Goal: Task Accomplishment & Management: Manage account settings

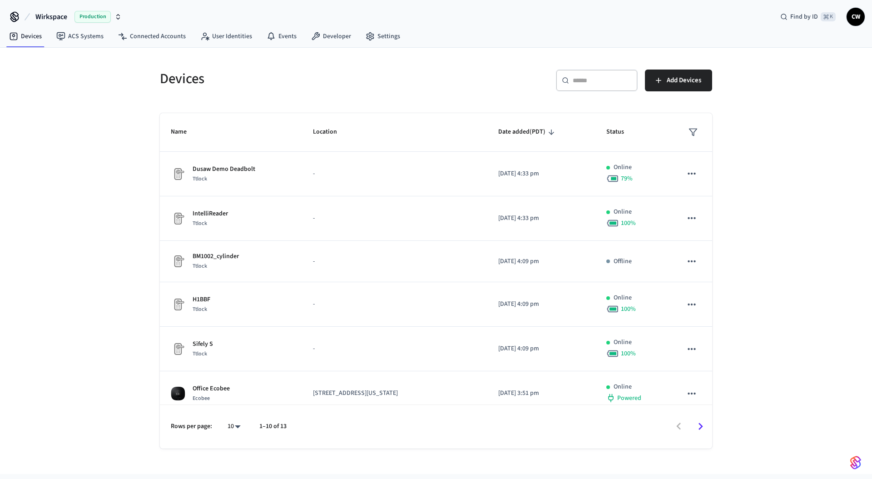
click at [89, 79] on div "Devices ​ ​ Add Devices Name Location Date added (PDT) Status Dusaw Demo Deadbo…" at bounding box center [436, 261] width 872 height 426
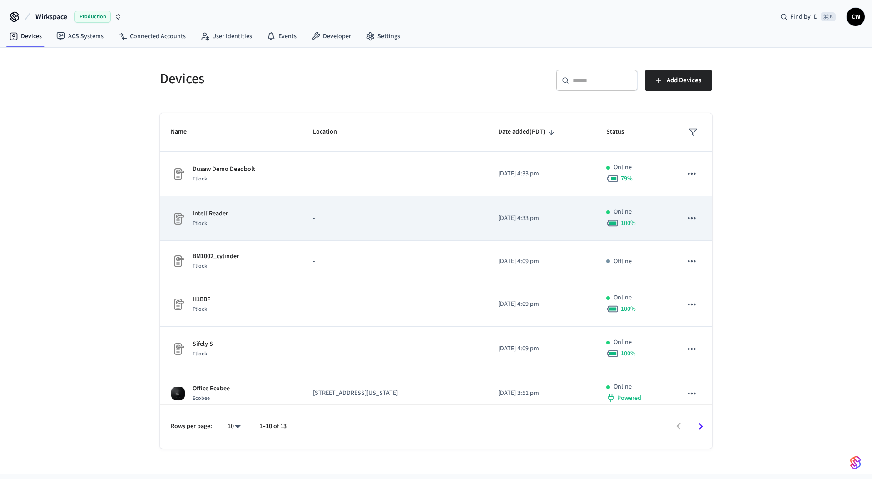
click at [253, 211] on div "IntelliReader Ttlock" at bounding box center [231, 218] width 120 height 19
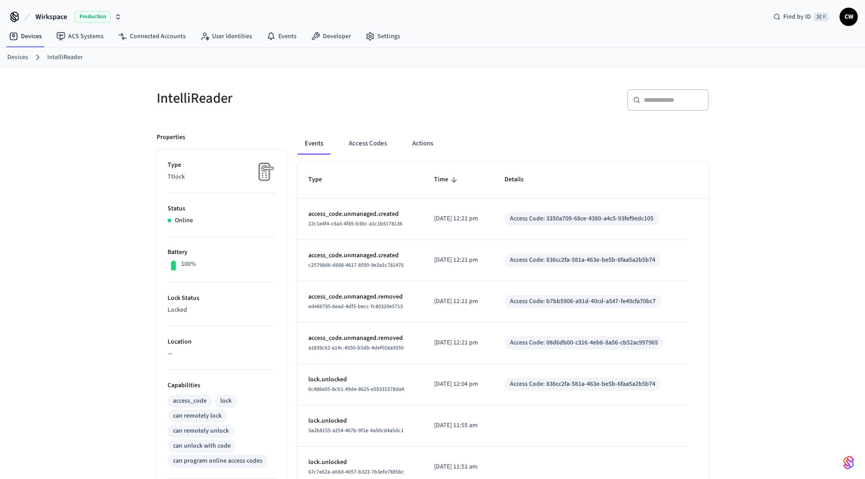
click at [512, 99] on div "​ ​" at bounding box center [573, 103] width 271 height 29
click at [413, 145] on button "Actions" at bounding box center [422, 144] width 35 height 22
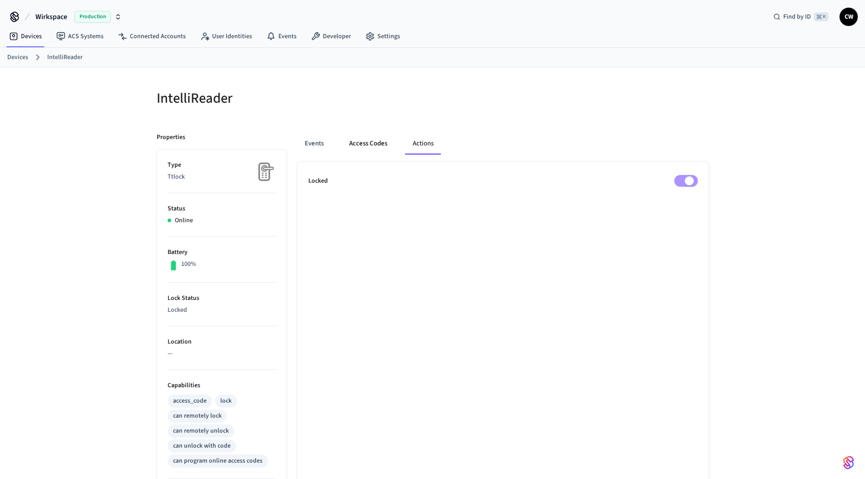
click at [368, 147] on button "Access Codes" at bounding box center [368, 144] width 53 height 22
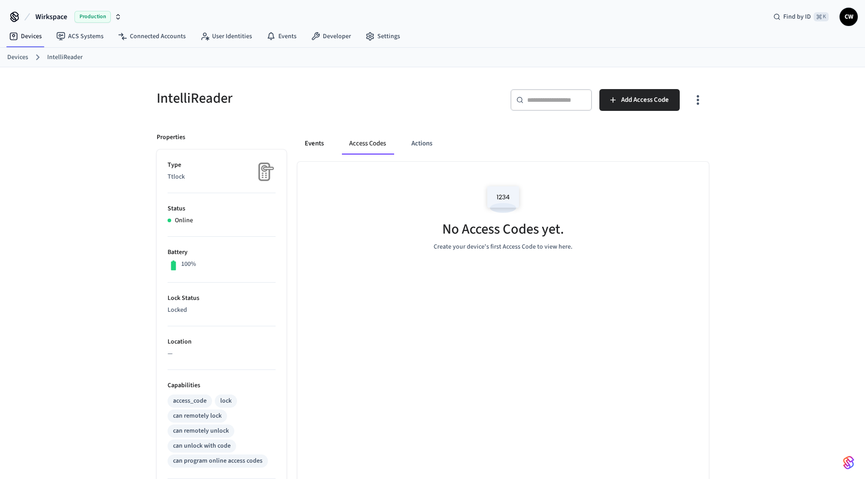
click at [310, 145] on button "Events" at bounding box center [315, 144] width 34 height 22
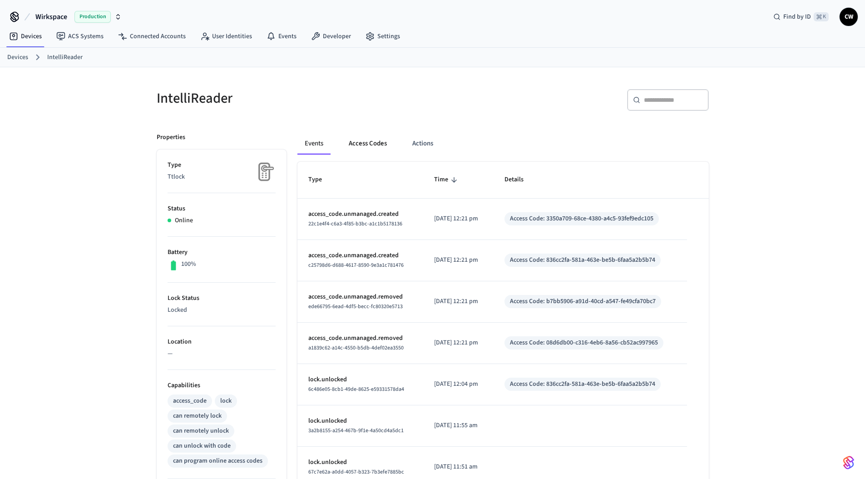
click at [347, 144] on button "Access Codes" at bounding box center [368, 144] width 53 height 22
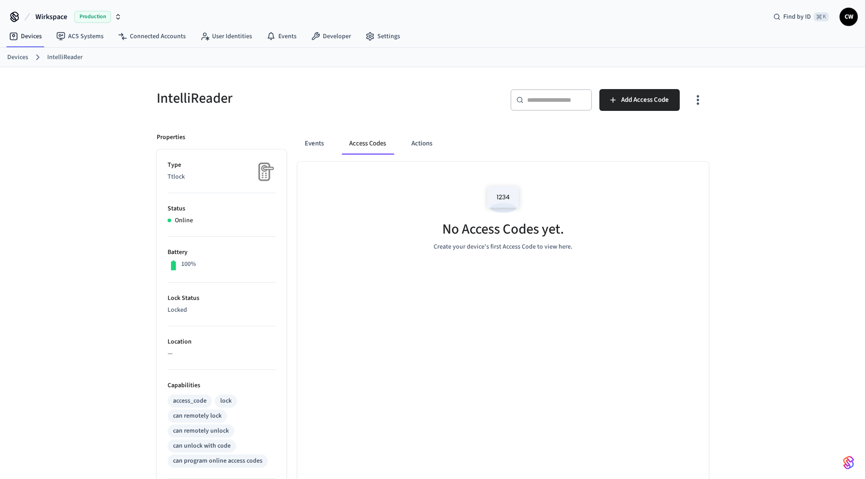
click at [409, 109] on div "IntelliReader" at bounding box center [287, 98] width 282 height 40
click at [428, 104] on div "​ ​ Add Access Code" at bounding box center [569, 98] width 282 height 40
click at [625, 101] on span "Add Access Code" at bounding box center [646, 100] width 48 height 12
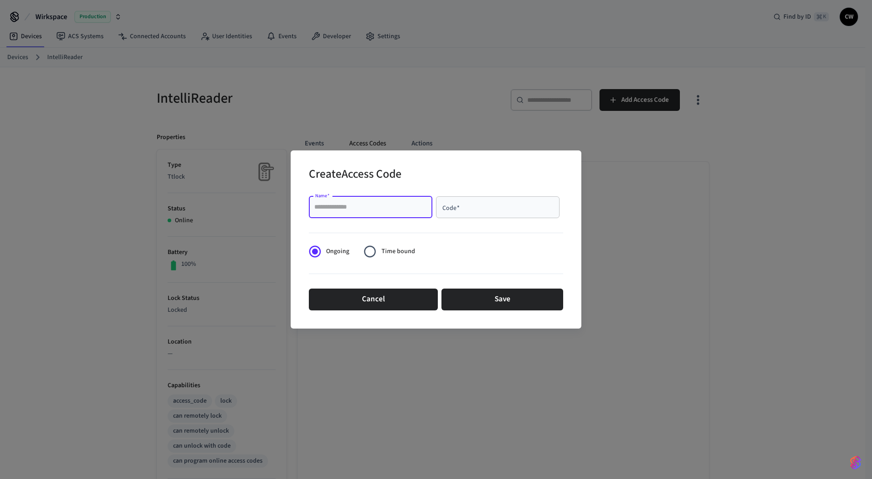
click at [372, 210] on input "Name   *" at bounding box center [370, 207] width 113 height 9
type input "****"
type input "*"
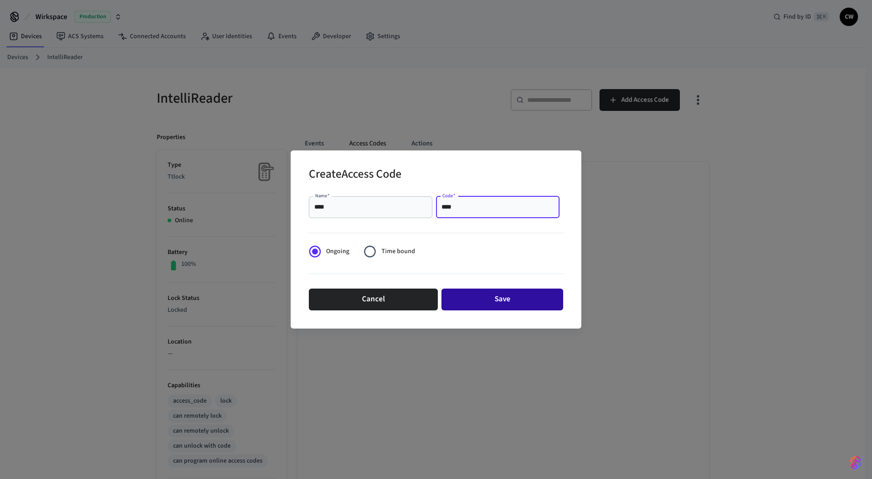
type input "****"
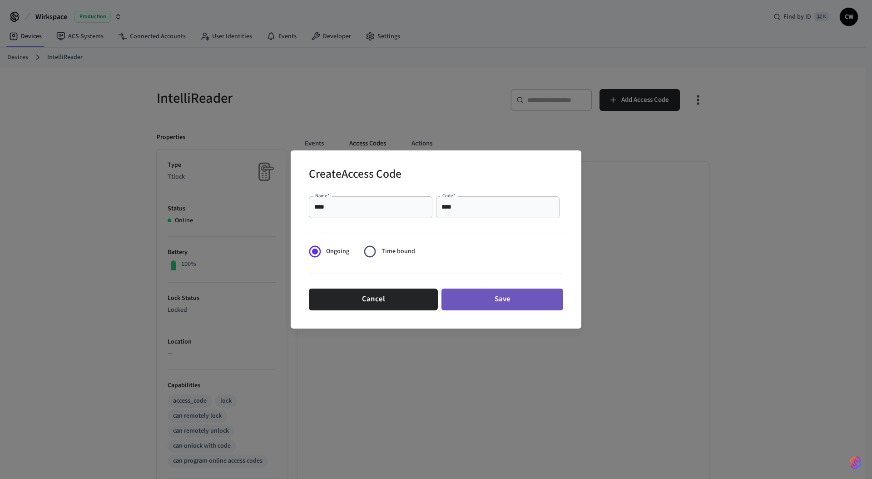
click at [517, 295] on button "Save" at bounding box center [503, 299] width 122 height 22
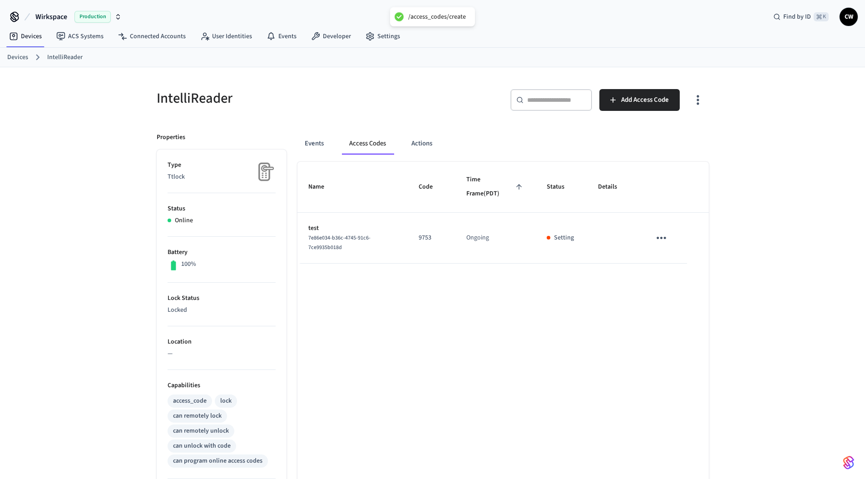
click at [442, 336] on div "Name Code Time Frame (PDT) Status Details test 7e86e034-b36c-4745-91c6-7ce9935b…" at bounding box center [504, 413] width 412 height 502
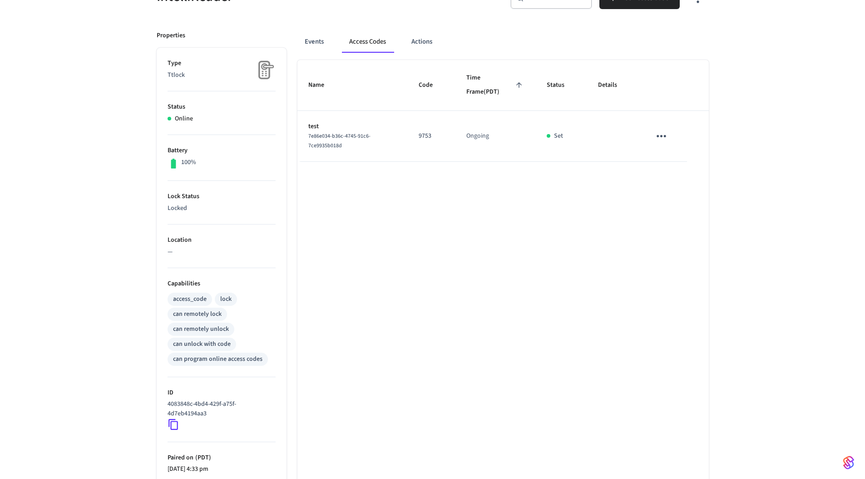
scroll to position [103, 0]
click at [171, 424] on icon at bounding box center [174, 424] width 12 height 12
click at [175, 426] on icon at bounding box center [174, 424] width 12 height 12
click at [480, 239] on div "Name Code Time Frame (PDT) Status Details test 7e86e034-b36c-4745-91c6-7ce9935b…" at bounding box center [504, 310] width 412 height 502
drag, startPoint x: 480, startPoint y: 239, endPoint x: 474, endPoint y: 241, distance: 6.3
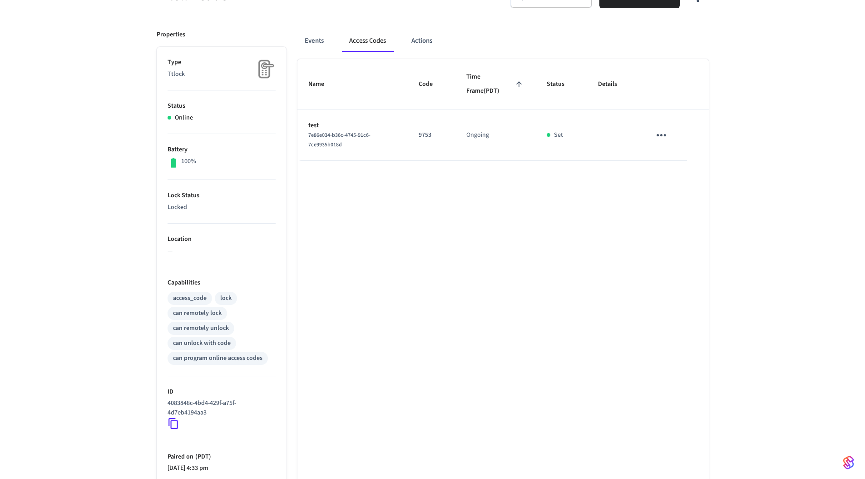
click at [480, 239] on div "Name Code Time Frame (PDT) Status Details test 7e86e034-b36c-4745-91c6-7ce9935b…" at bounding box center [504, 310] width 412 height 502
click at [406, 259] on div "Name Code Time Frame (PDT) Status Details test 7e86e034-b36c-4745-91c6-7ce9935b…" at bounding box center [504, 310] width 412 height 502
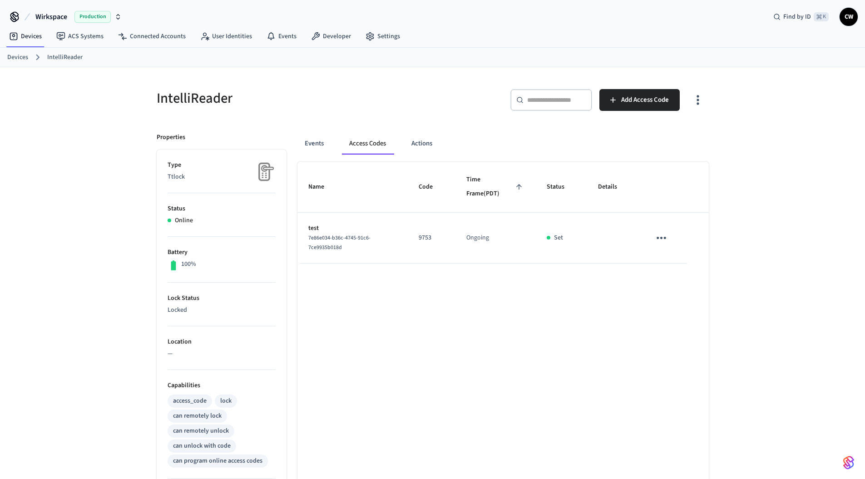
click at [370, 85] on div "IntelliReader" at bounding box center [287, 98] width 282 height 40
click at [700, 102] on icon "button" at bounding box center [698, 100] width 14 height 14
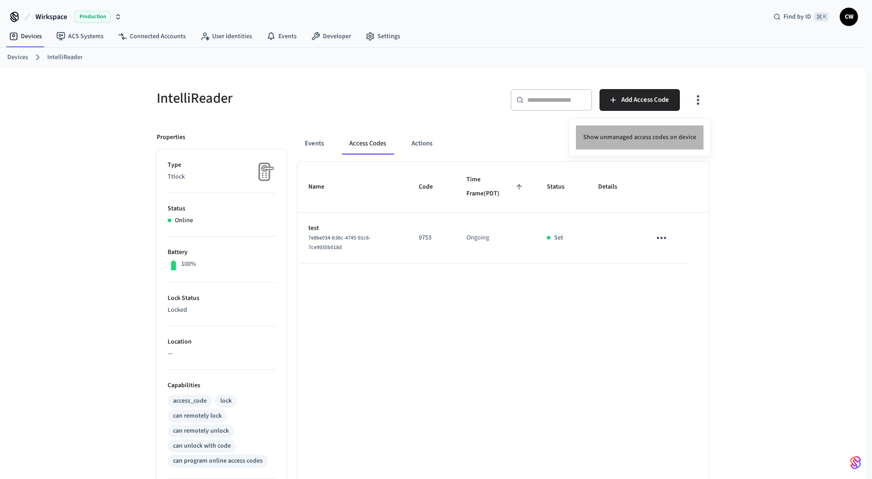
click at [654, 139] on li "Show unmanaged access codes on device" at bounding box center [640, 137] width 128 height 24
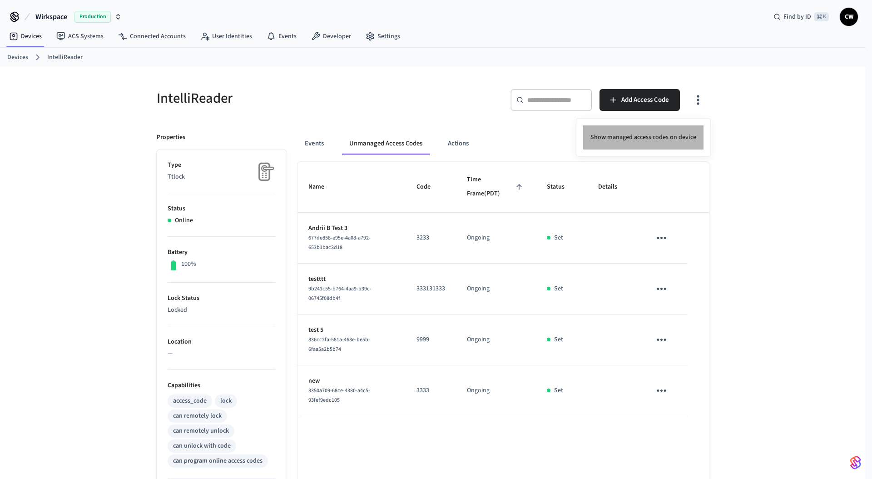
click at [665, 137] on li "Show managed access codes on device" at bounding box center [643, 137] width 120 height 24
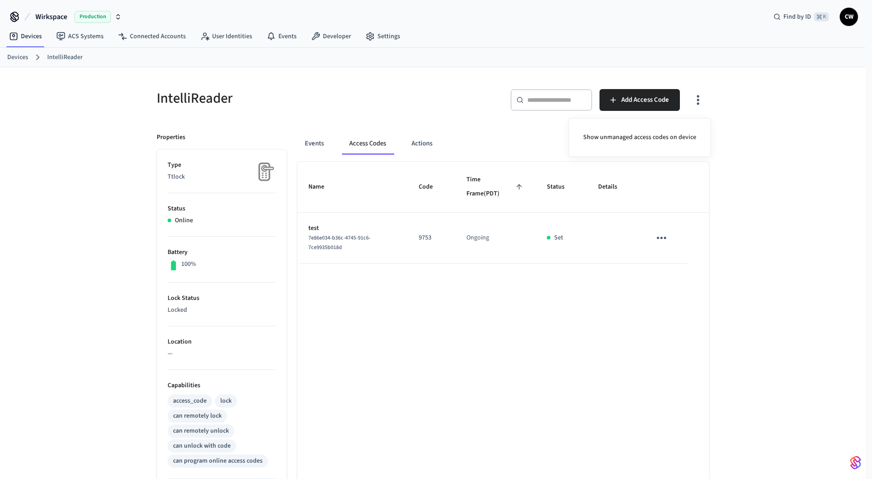
click at [770, 187] on div at bounding box center [436, 239] width 872 height 479
click at [376, 97] on h5 "IntelliReader" at bounding box center [292, 98] width 271 height 19
click at [366, 32] on icon at bounding box center [370, 36] width 9 height 9
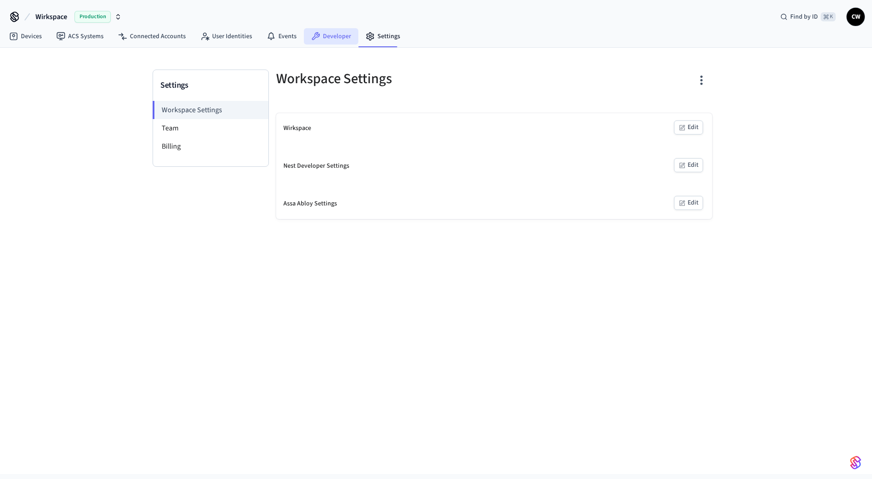
click at [324, 30] on link "Developer" at bounding box center [331, 36] width 55 height 16
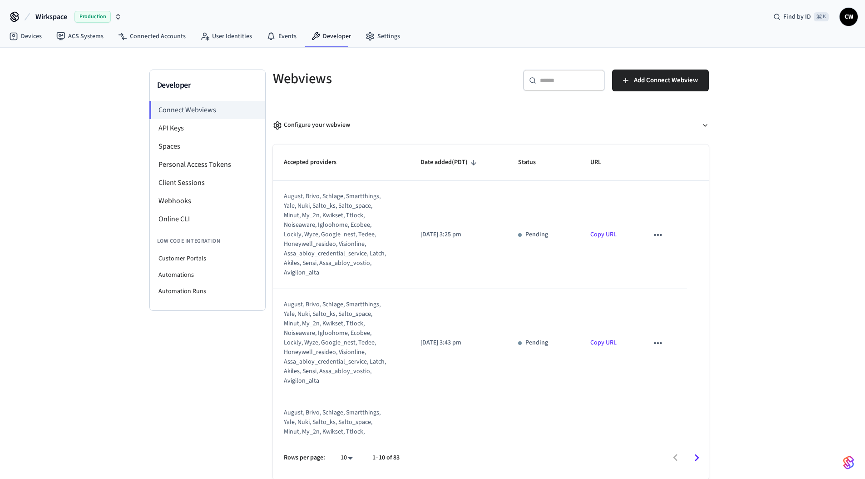
click at [79, 147] on div "Developer Connect Webviews API Keys Spaces Personal Access Tokens Client Sessio…" at bounding box center [432, 264] width 865 height 432
click at [143, 42] on link "Connected Accounts" at bounding box center [152, 36] width 82 height 16
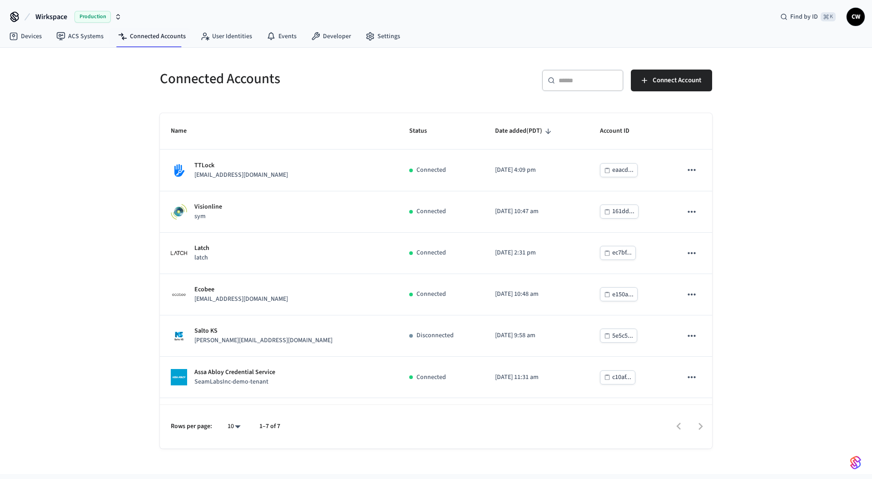
click at [118, 164] on div "Connected Accounts ​ ​ Connect Account Name Status Date added (PDT) Account ID …" at bounding box center [436, 261] width 872 height 426
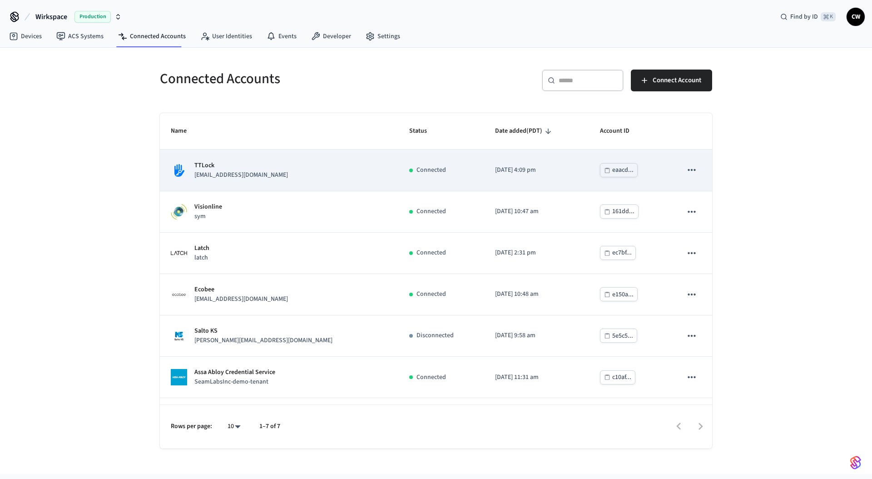
click at [260, 176] on p "[EMAIL_ADDRESS][DOMAIN_NAME]" at bounding box center [241, 175] width 94 height 10
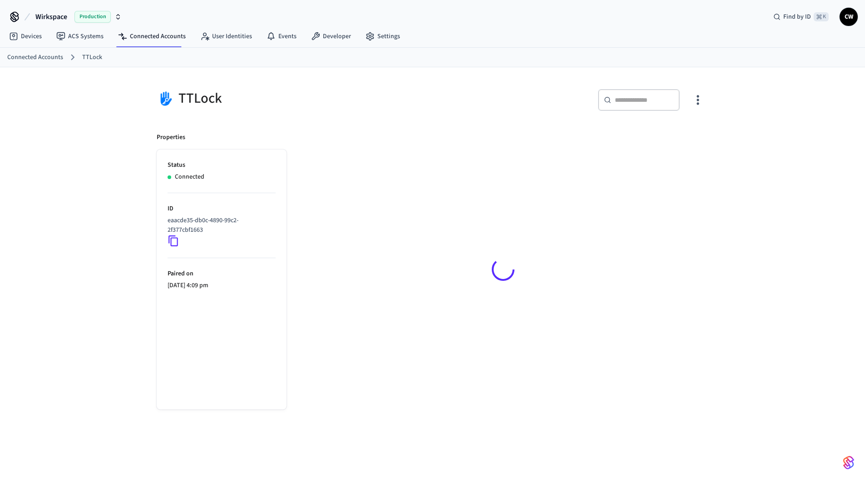
click at [458, 90] on div "​ ​" at bounding box center [573, 103] width 271 height 29
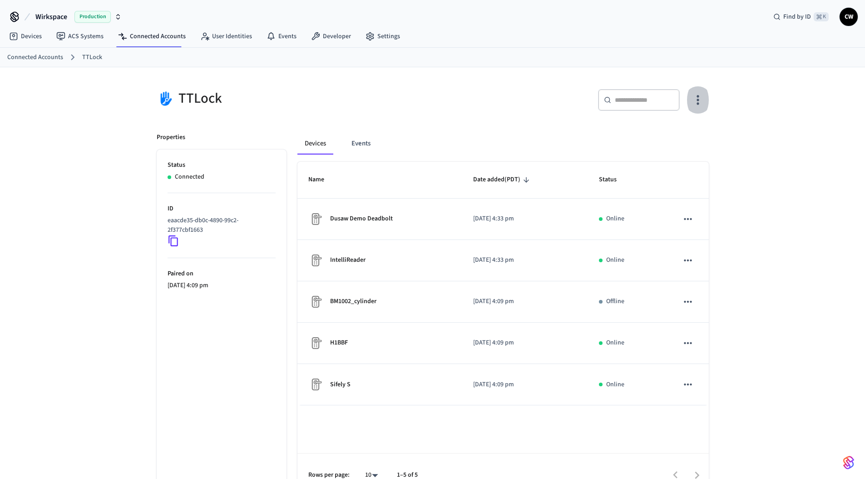
click at [701, 100] on icon "button" at bounding box center [698, 100] width 14 height 14
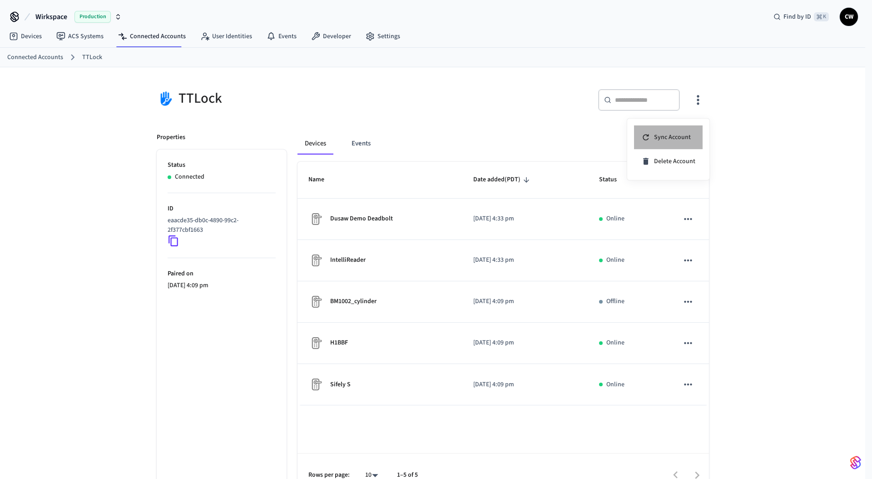
click at [681, 136] on span "Sync Account" at bounding box center [672, 137] width 37 height 9
click at [497, 113] on div at bounding box center [436, 239] width 872 height 479
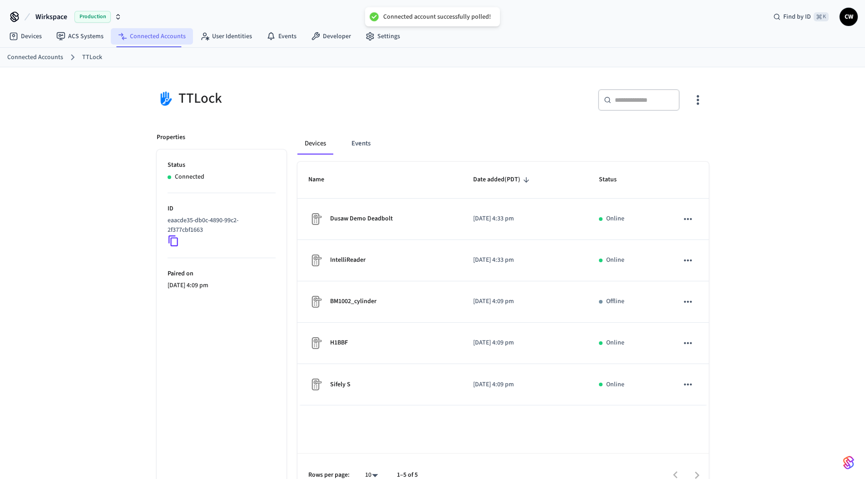
click at [111, 40] on link "Connected Accounts" at bounding box center [152, 36] width 82 height 16
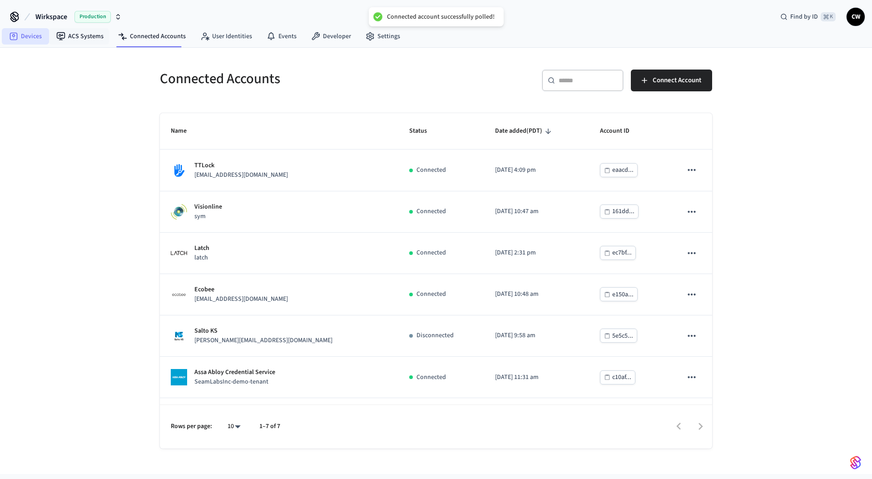
click at [27, 37] on link "Devices" at bounding box center [25, 36] width 47 height 16
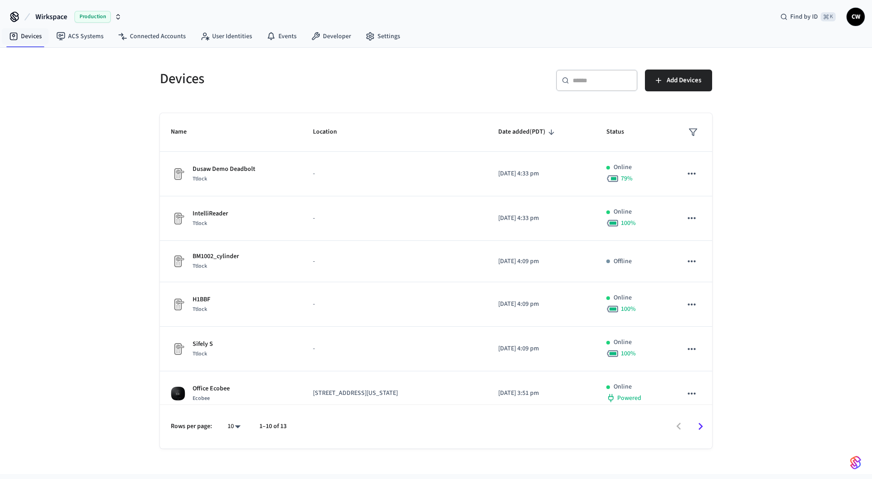
click at [80, 163] on div "Devices ​ ​ Add Devices Name Location Date added (PDT) Status Dusaw Demo Deadbo…" at bounding box center [436, 261] width 872 height 426
